Goal: Transaction & Acquisition: Purchase product/service

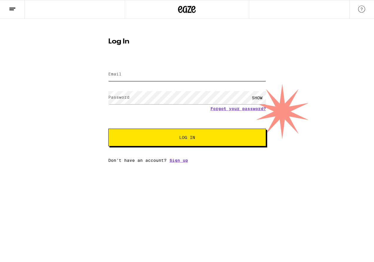
type input "[EMAIL_ADDRESS][DOMAIN_NAME]"
click at [187, 138] on button "Log In" at bounding box center [187, 138] width 158 height 18
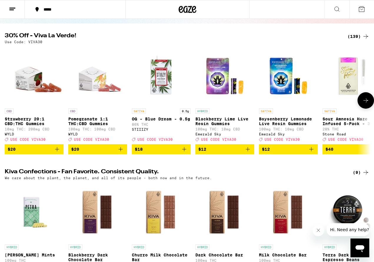
scroll to position [53, 0]
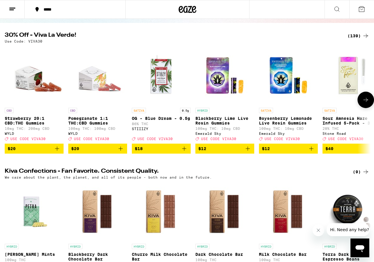
click at [365, 102] on icon at bounding box center [365, 100] width 5 height 4
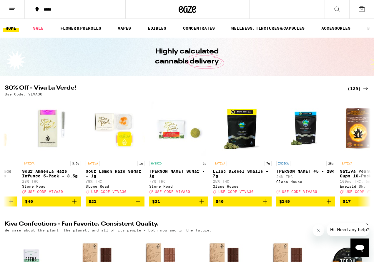
scroll to position [0, 0]
click at [361, 12] on icon at bounding box center [361, 8] width 5 height 5
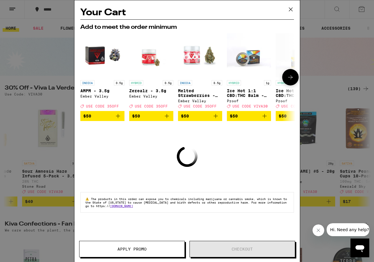
click at [291, 78] on icon at bounding box center [290, 77] width 7 height 7
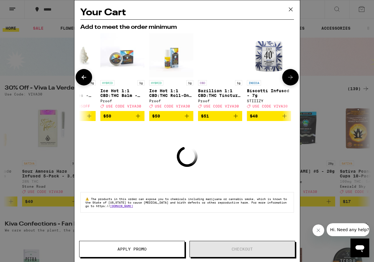
scroll to position [0, 149]
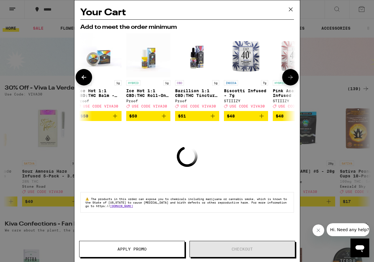
click at [291, 78] on icon at bounding box center [290, 77] width 7 height 7
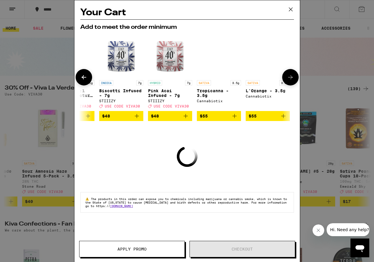
scroll to position [0, 274]
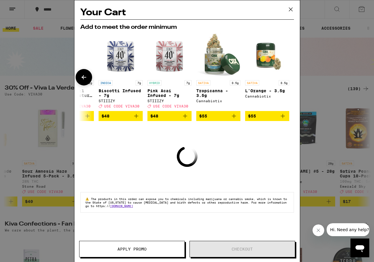
click at [291, 78] on div at bounding box center [290, 77] width 16 height 16
click at [290, 9] on icon at bounding box center [290, 9] width 9 height 9
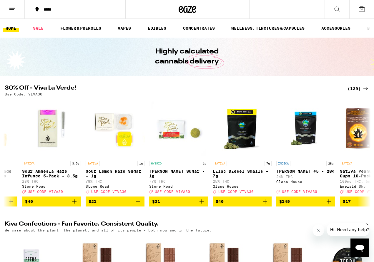
click at [359, 8] on icon at bounding box center [361, 8] width 5 height 5
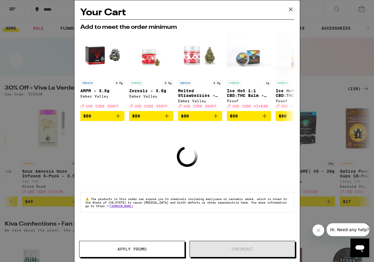
click at [292, 6] on icon at bounding box center [290, 9] width 9 height 9
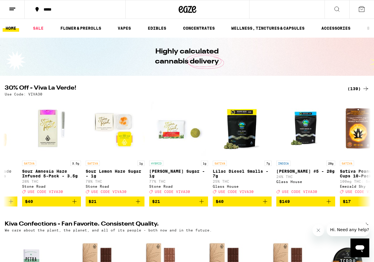
click at [13, 7] on icon at bounding box center [12, 9] width 7 height 7
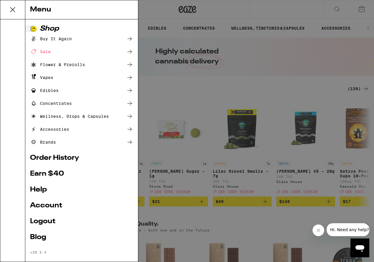
click at [43, 204] on link "Account" at bounding box center [81, 205] width 103 height 7
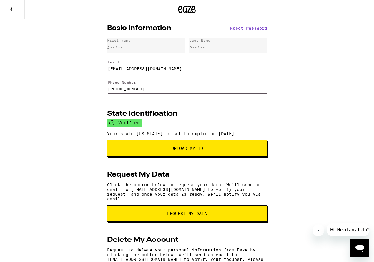
click at [14, 8] on icon at bounding box center [12, 9] width 7 height 7
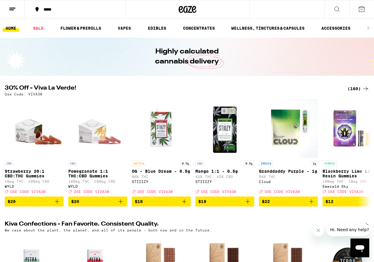
click at [362, 9] on icon at bounding box center [361, 9] width 7 height 7
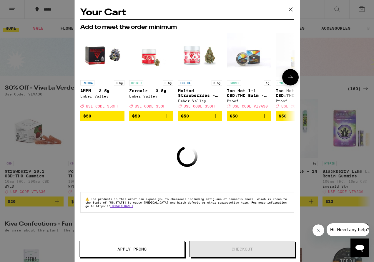
click at [166, 120] on icon "Add to bag" at bounding box center [166, 116] width 7 height 7
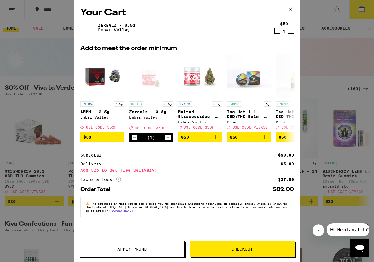
click at [291, 10] on icon at bounding box center [290, 10] width 4 height 4
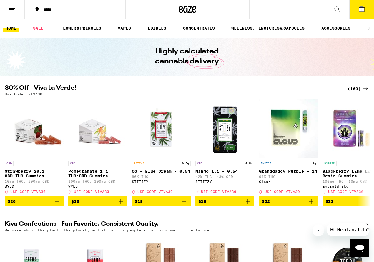
click at [361, 9] on span "1" at bounding box center [361, 10] width 2 height 4
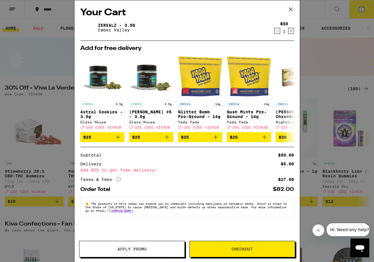
click at [277, 31] on icon "Decrement" at bounding box center [276, 30] width 5 height 7
